Goal: Share content: Share content

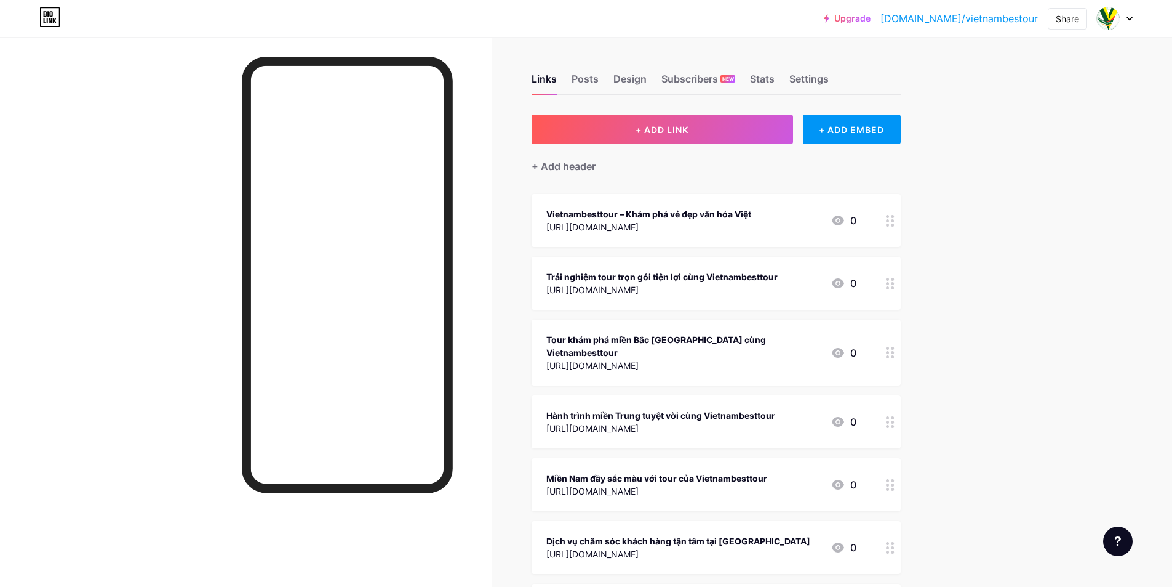
click at [665, 128] on span "+ ADD LINK" at bounding box center [662, 129] width 53 height 10
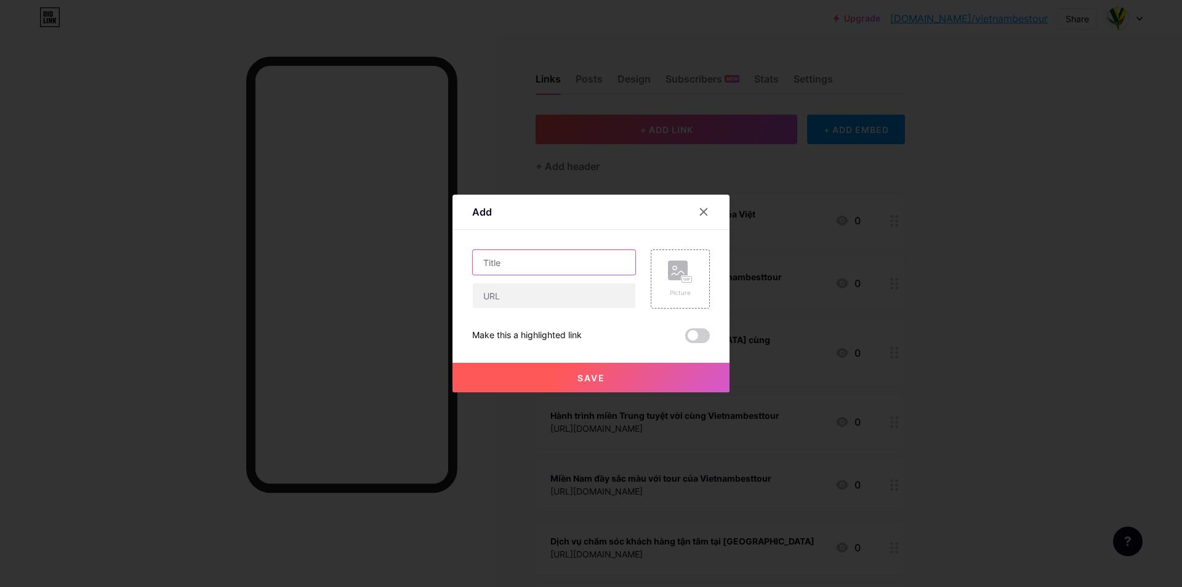
click at [551, 263] on input "text" at bounding box center [554, 262] width 162 height 25
paste input "[URL][DOMAIN_NAME]"
type input "[URL][DOMAIN_NAME]"
click at [551, 296] on input "text" at bounding box center [554, 295] width 162 height 25
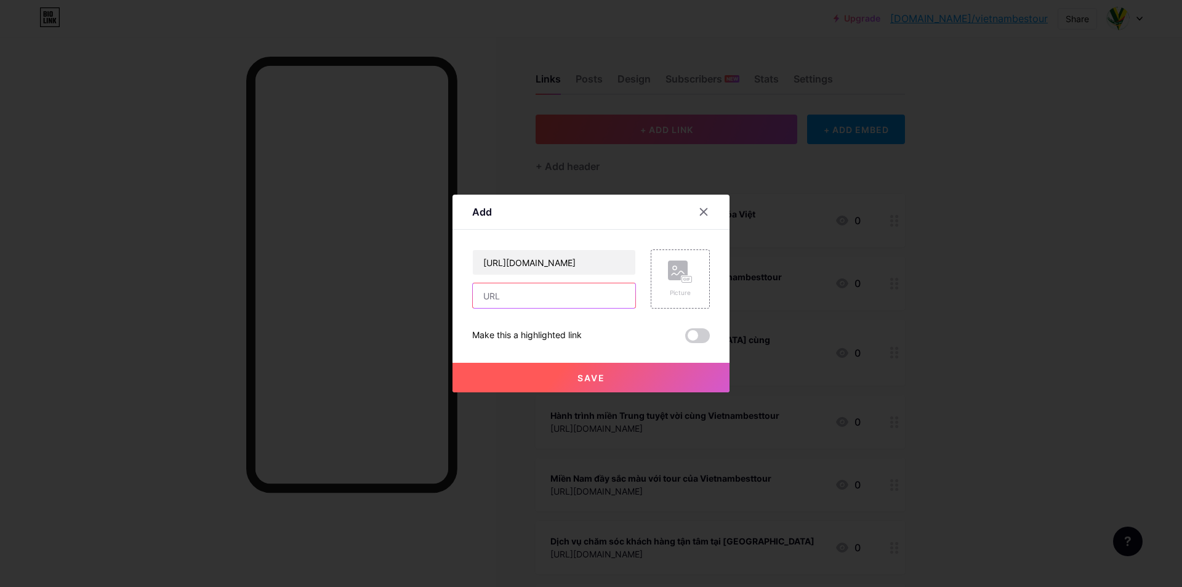
scroll to position [0, 0]
paste input "[URL][DOMAIN_NAME]"
type input "[URL][DOMAIN_NAME]"
click at [595, 377] on span "Save" at bounding box center [591, 377] width 28 height 10
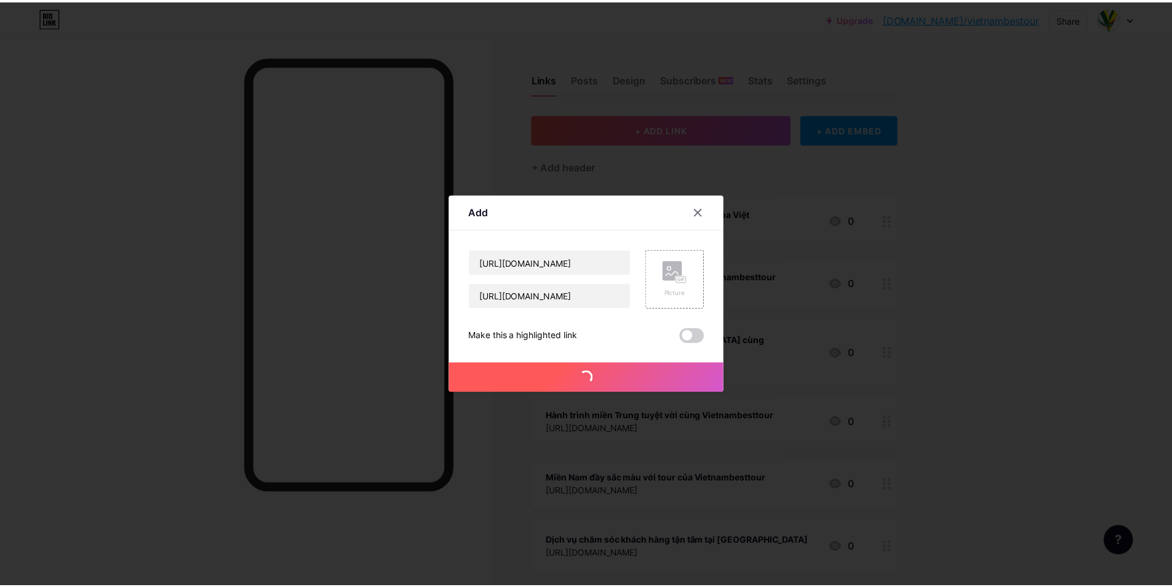
scroll to position [0, 0]
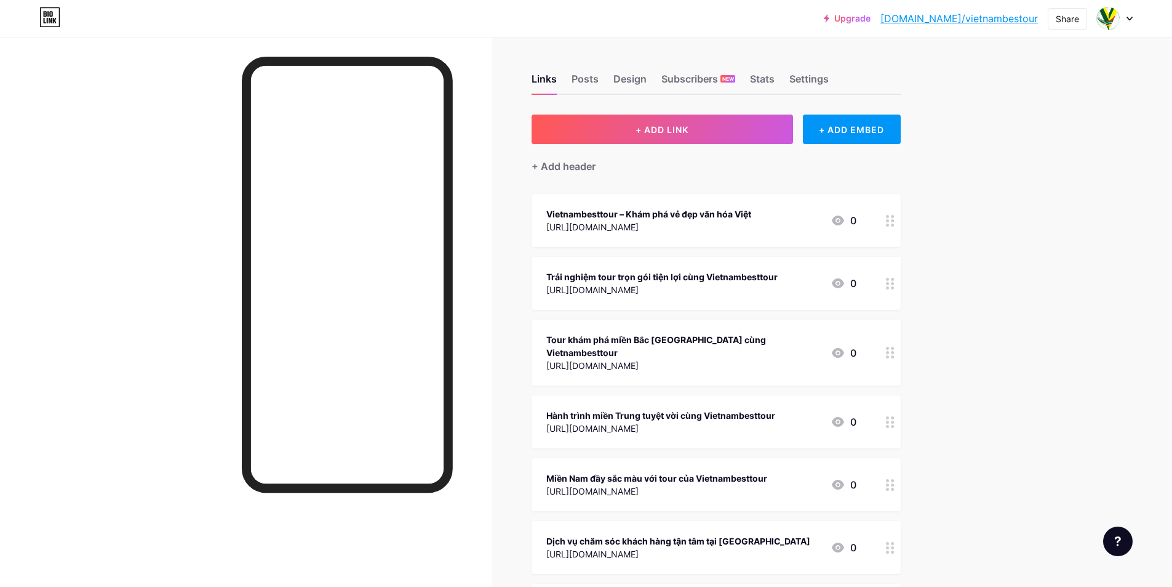
click at [1068, 17] on div "Share" at bounding box center [1067, 18] width 23 height 13
click at [997, 62] on div "Copy link" at bounding box center [994, 64] width 183 height 30
